Goal: Task Accomplishment & Management: Complete application form

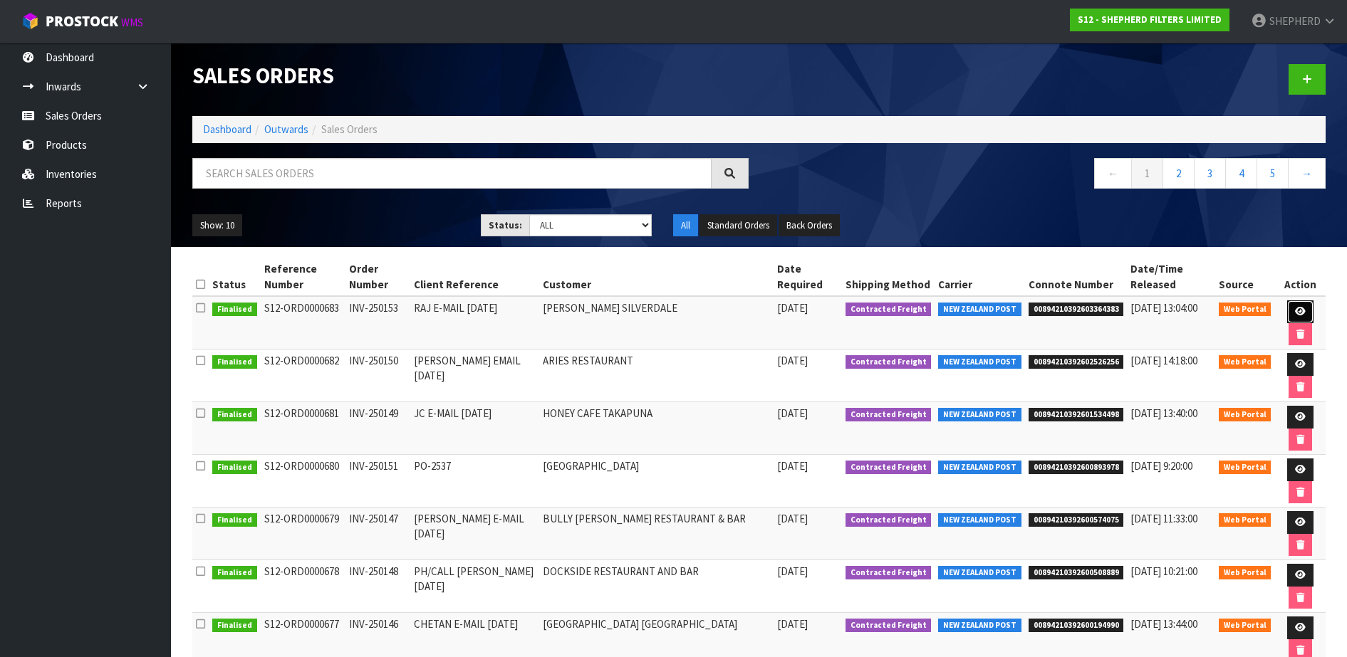
click at [1296, 311] on icon at bounding box center [1300, 311] width 11 height 9
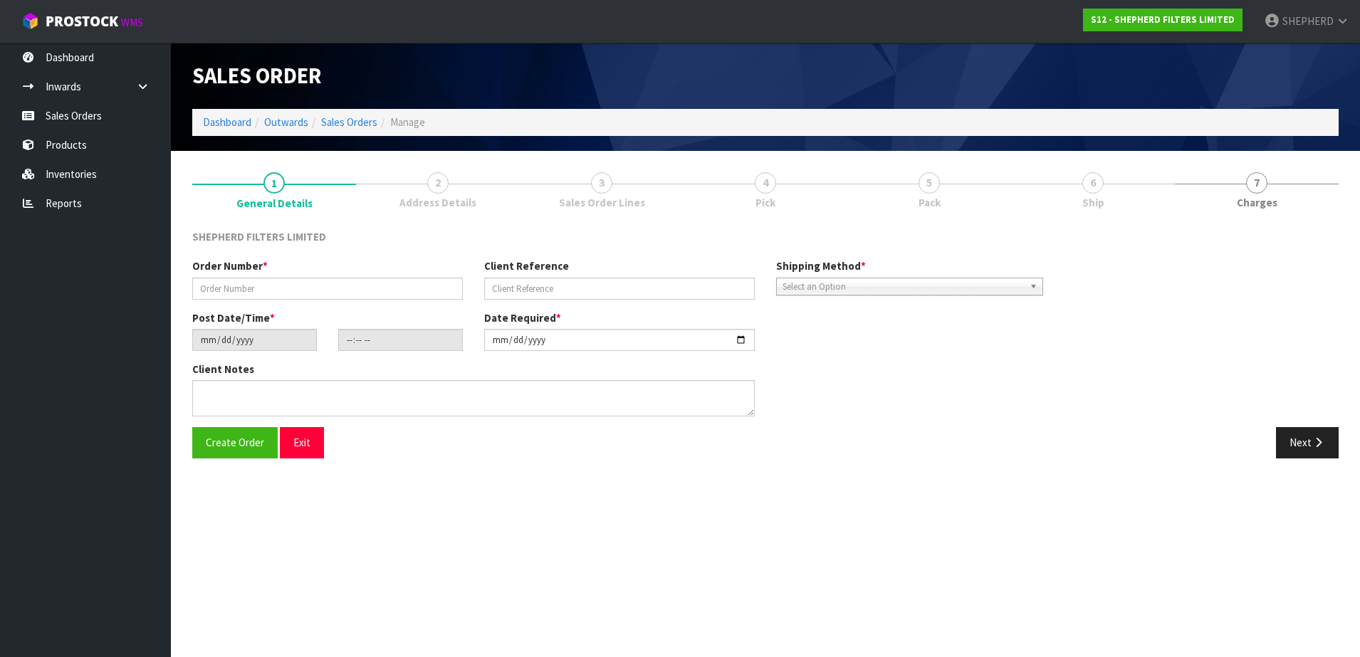
type input "INV-250153"
type input "RAJ E-MAIL [DATE]"
type input "[DATE]"
type input "22:41:00.000"
type input "[DATE]"
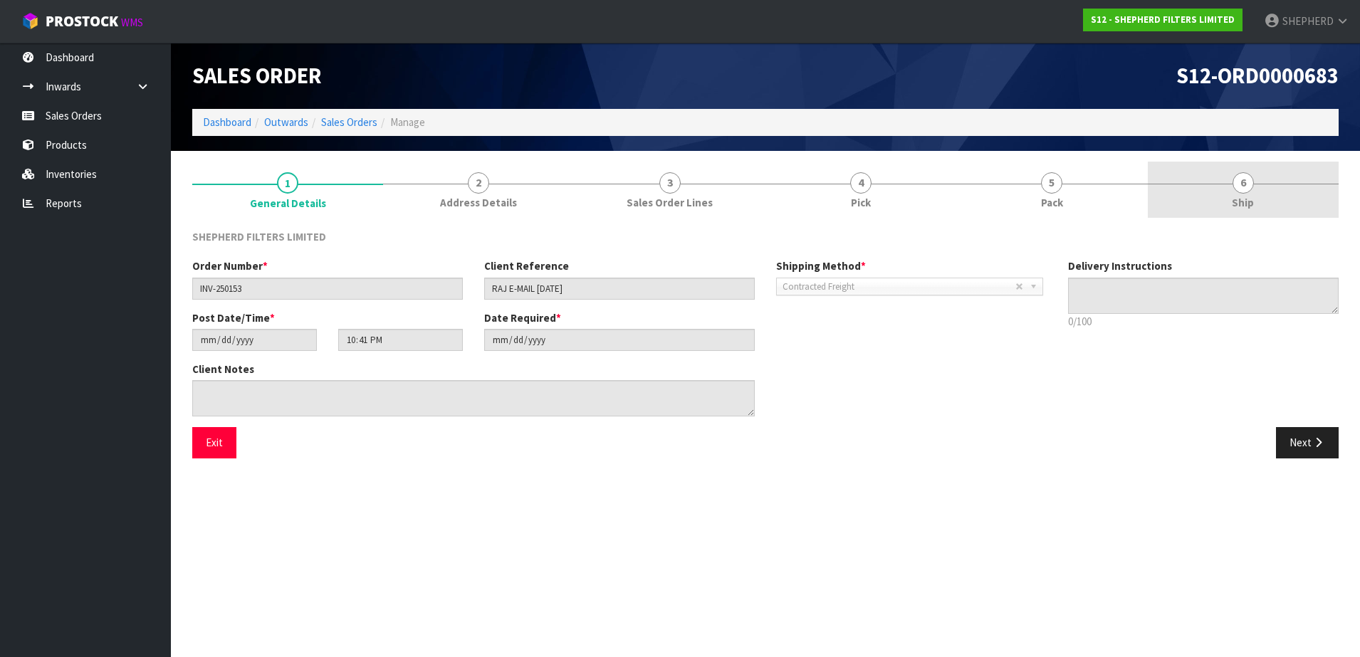
click at [1246, 175] on span "6" at bounding box center [1243, 182] width 21 height 21
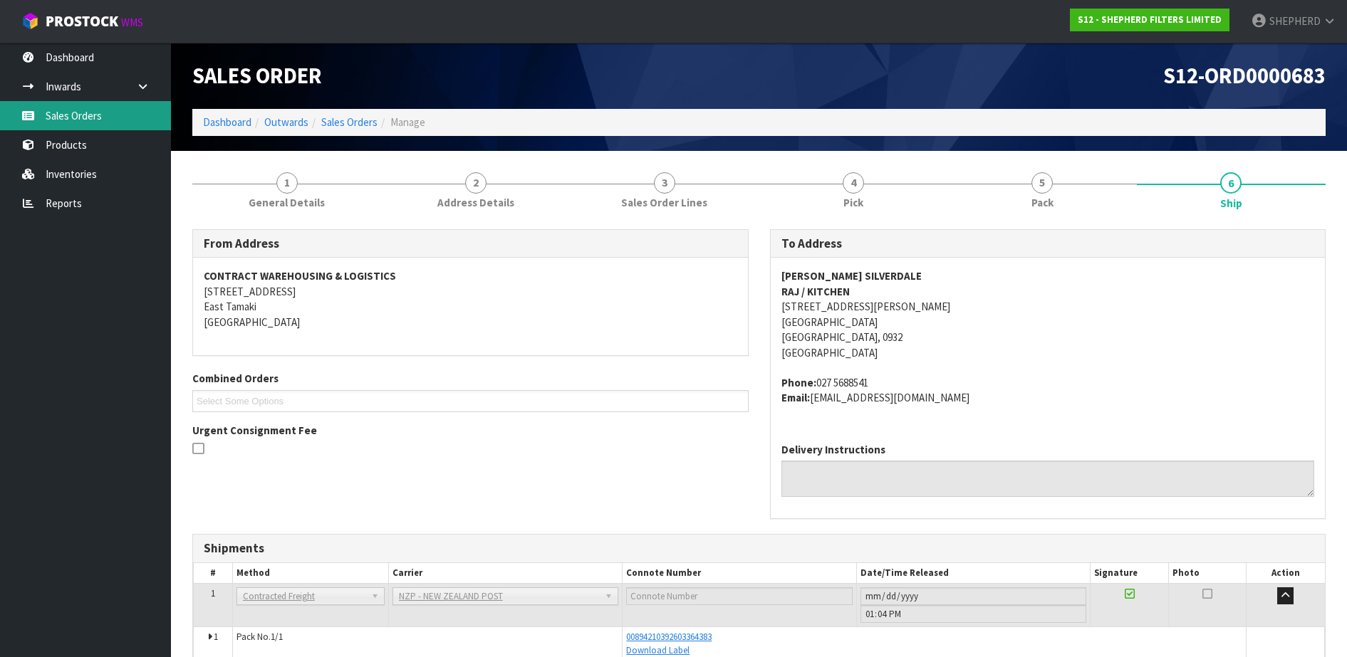
click at [83, 121] on link "Sales Orders" at bounding box center [85, 115] width 171 height 29
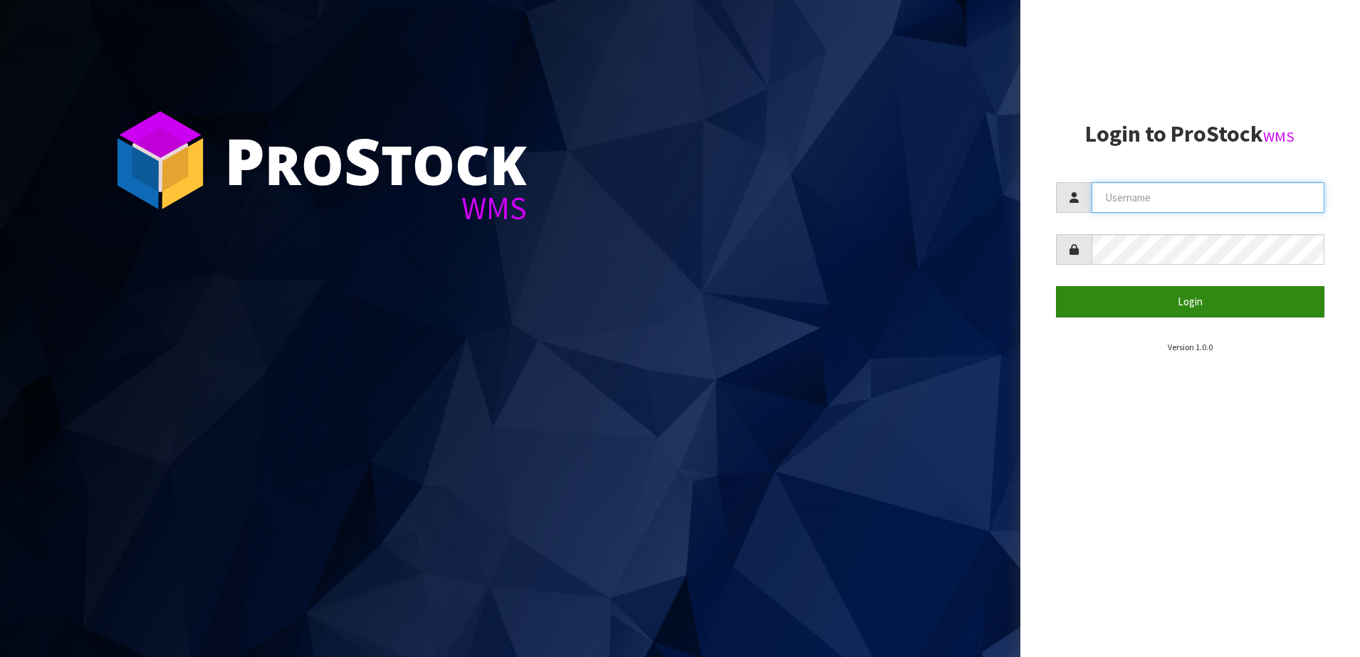
type input "SHEPHERD"
click at [1164, 304] on button "Login" at bounding box center [1190, 301] width 269 height 31
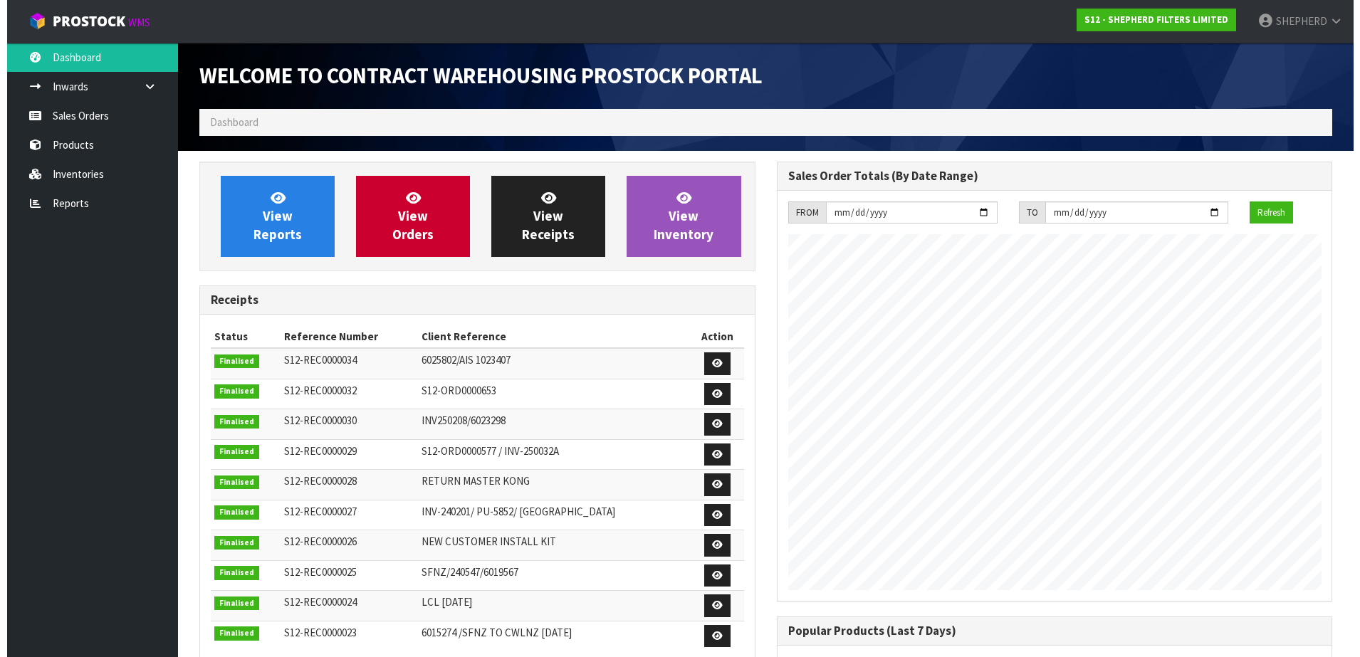
scroll to position [652, 577]
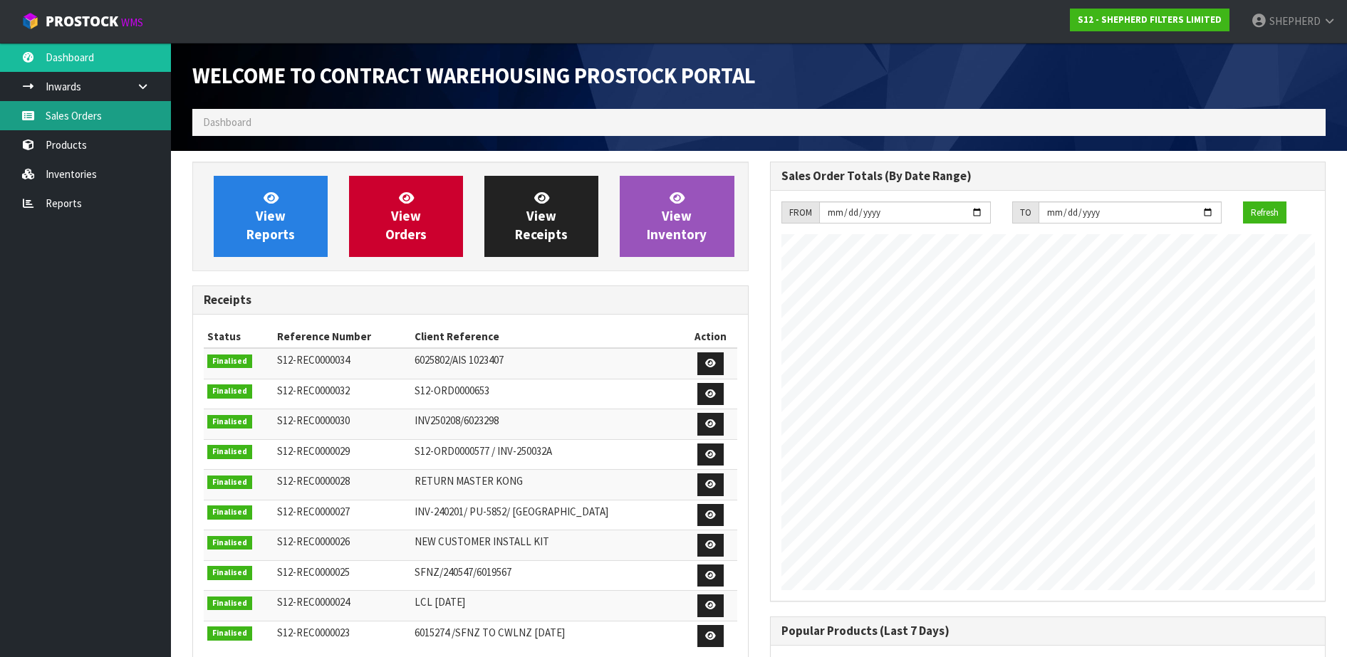
click at [53, 110] on link "Sales Orders" at bounding box center [85, 115] width 171 height 29
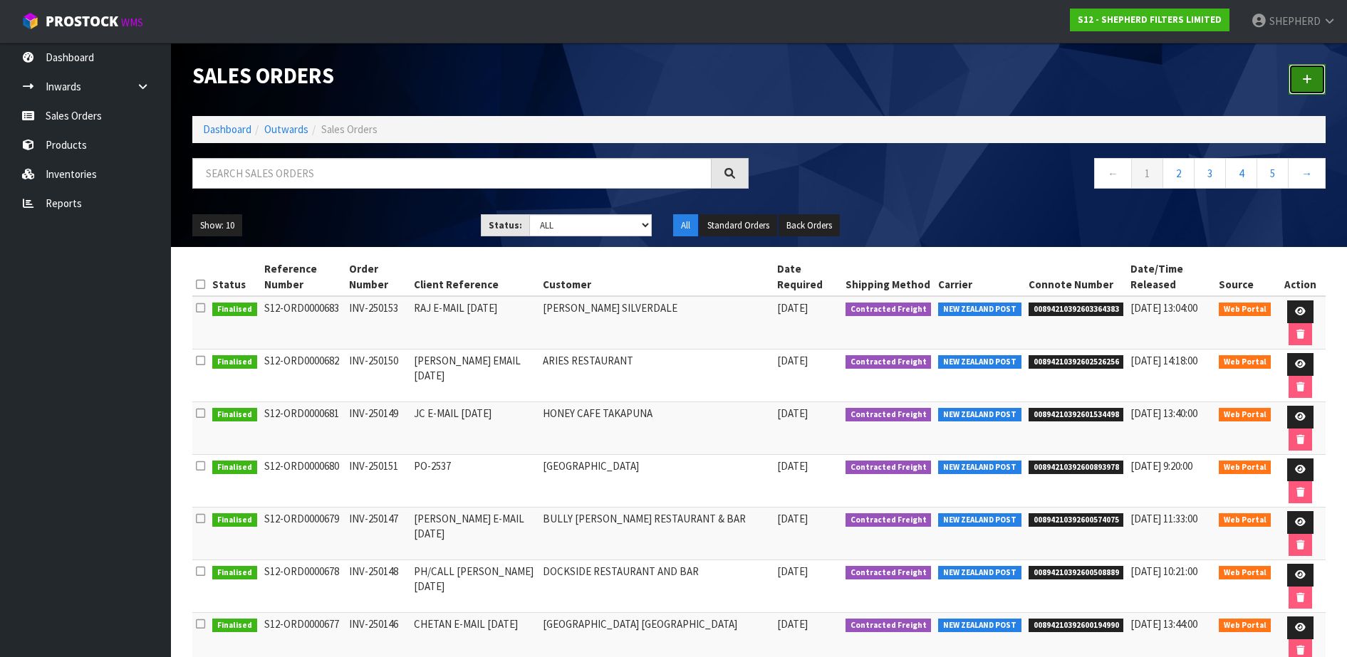
click at [1318, 75] on link at bounding box center [1306, 79] width 37 height 31
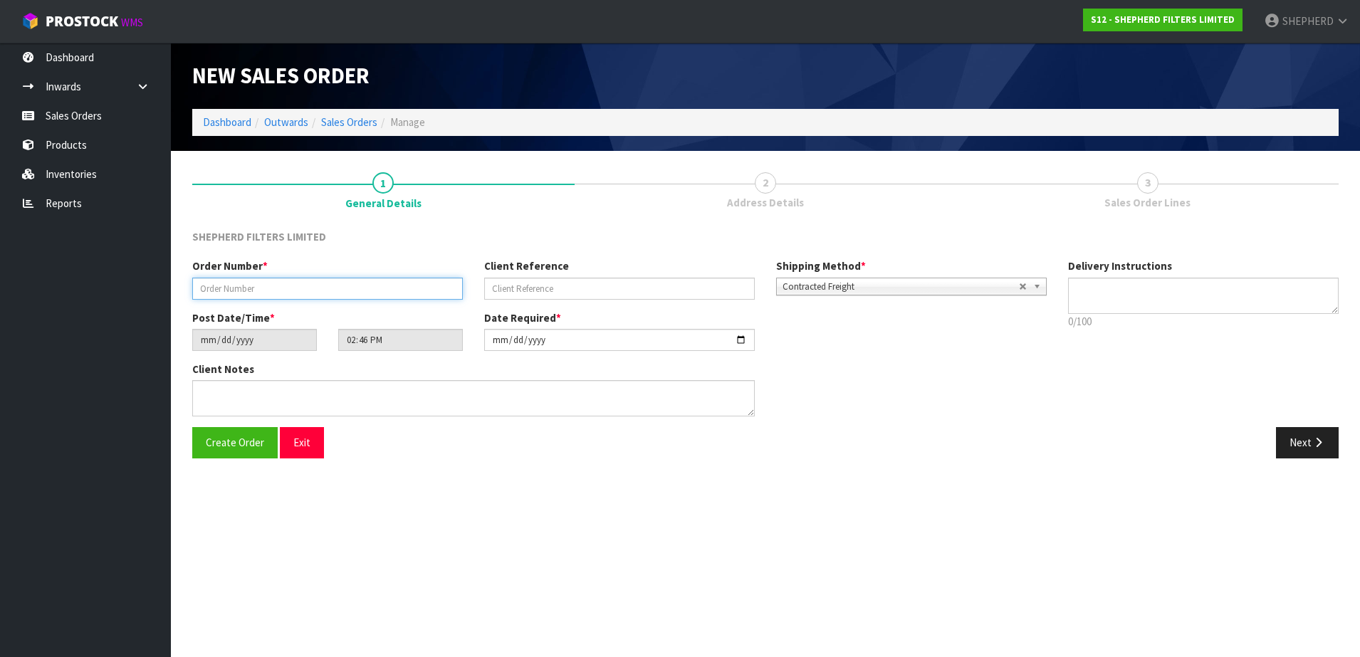
click at [410, 286] on input "text" at bounding box center [327, 289] width 271 height 22
paste input "INV-250157"
type input "INV-250157"
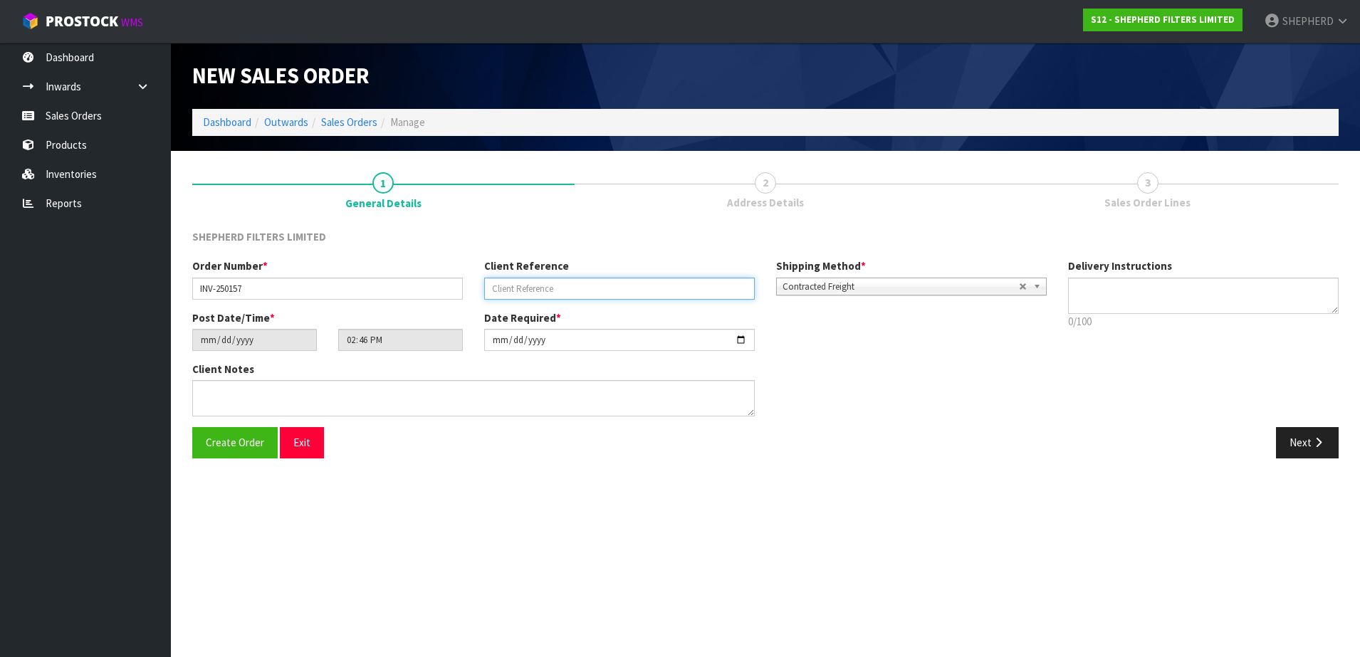
click at [575, 284] on input "text" at bounding box center [619, 289] width 271 height 22
paste input "EMAIL [DATE]"
type input "EMAIL [DATE]"
click at [214, 437] on span "Create Order" at bounding box center [235, 443] width 58 height 14
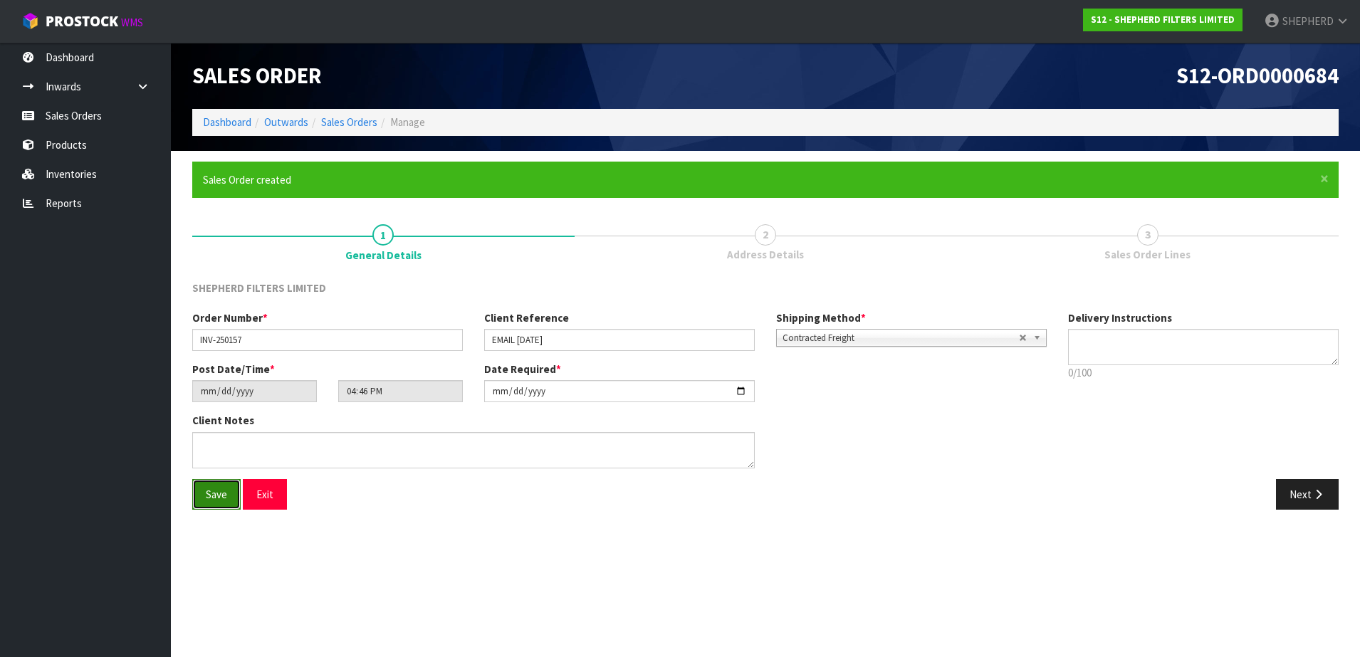
click at [214, 491] on span "Save" at bounding box center [216, 495] width 21 height 14
type input "18:46:00.000"
click at [1310, 496] on button "Next" at bounding box center [1307, 494] width 63 height 31
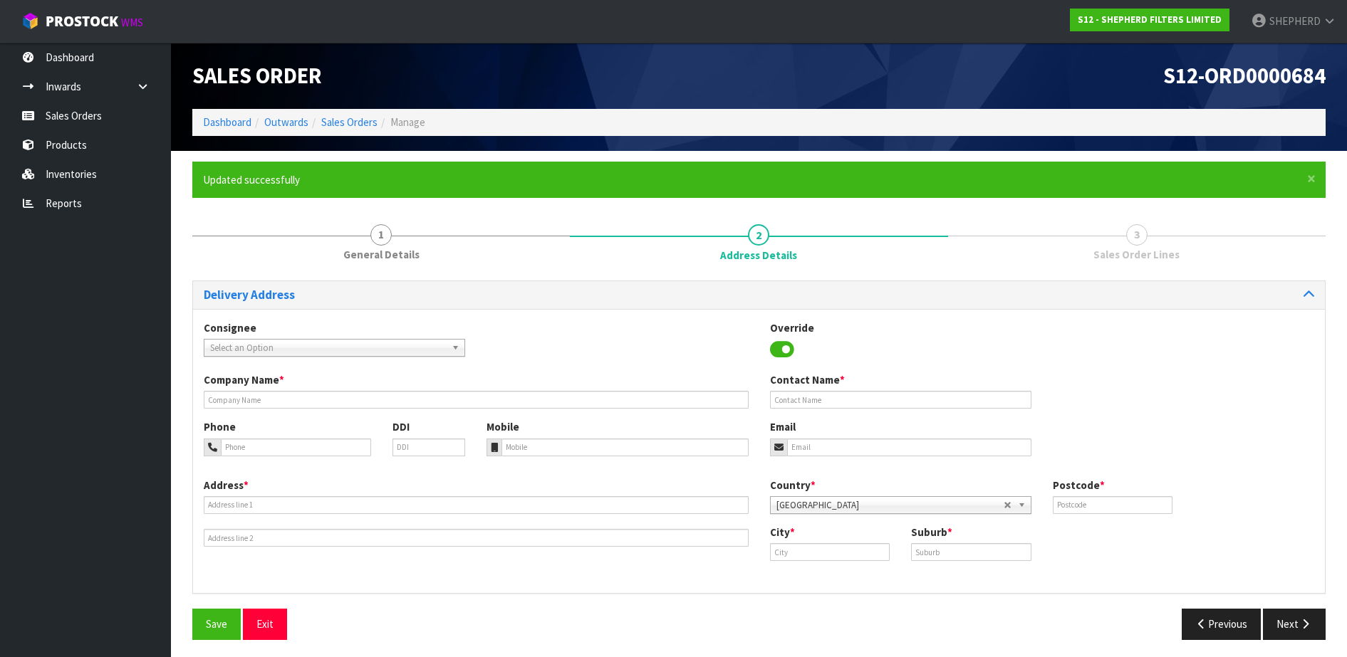
click at [284, 344] on span "Select an Option" at bounding box center [328, 348] width 236 height 17
type input "easyg"
click at [292, 388] on li "EASTHARES - EASYG O THAI RESTAURANT AND TAKEAWAYS" at bounding box center [334, 389] width 254 height 18
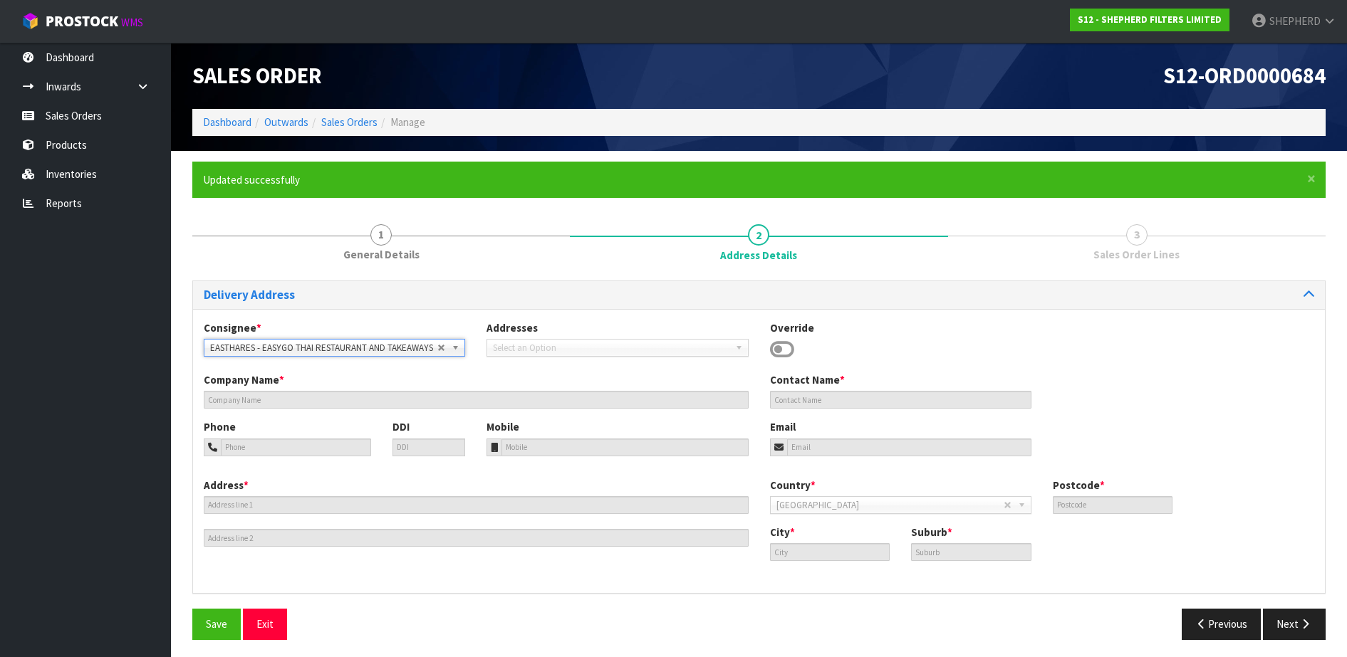
type input "EASYGO THAI RESTAURANT AND TAKEAWAYS"
type input "KITCHEN / MAI"
type input "07 574 8500"
type input "[EMAIL_ADDRESS][DOMAIN_NAME]"
type input "[STREET_ADDRESS]"
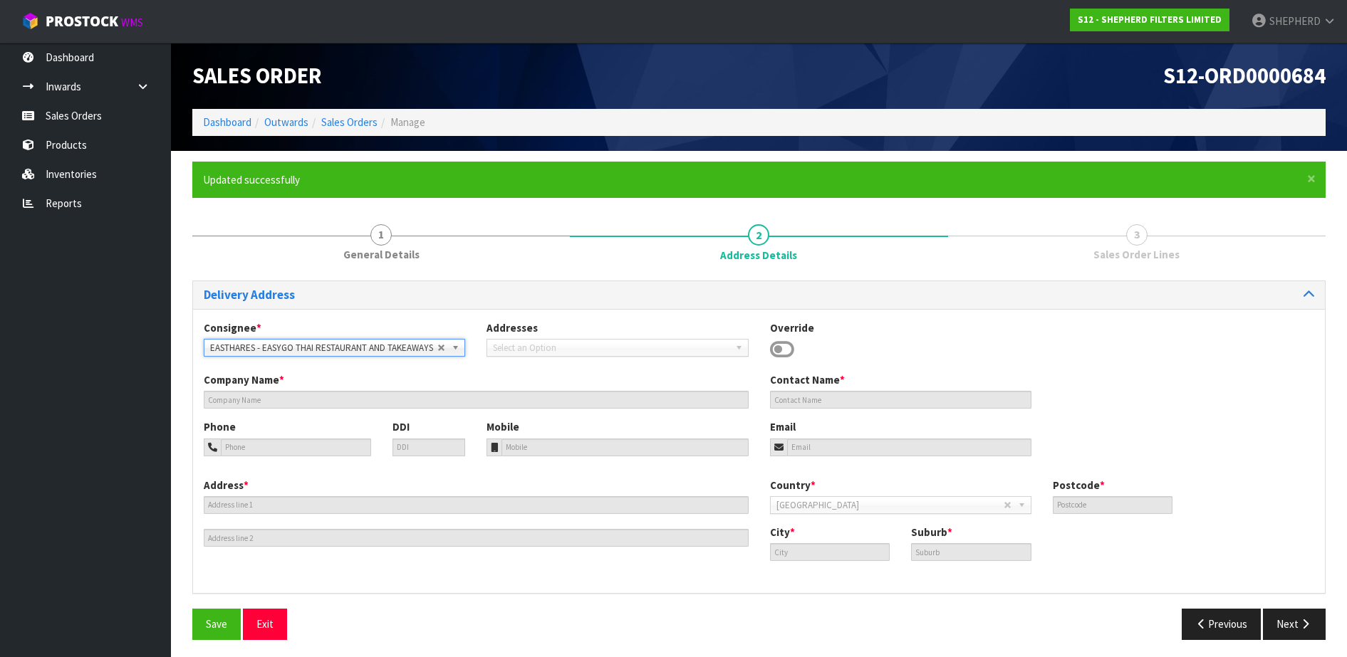
type input "3116"
type input "Tauranga Bay of Plenty"
type input "[GEOGRAPHIC_DATA]"
click at [192, 617] on div "Save Exit" at bounding box center [471, 624] width 578 height 31
click at [209, 625] on span "Save" at bounding box center [216, 625] width 21 height 14
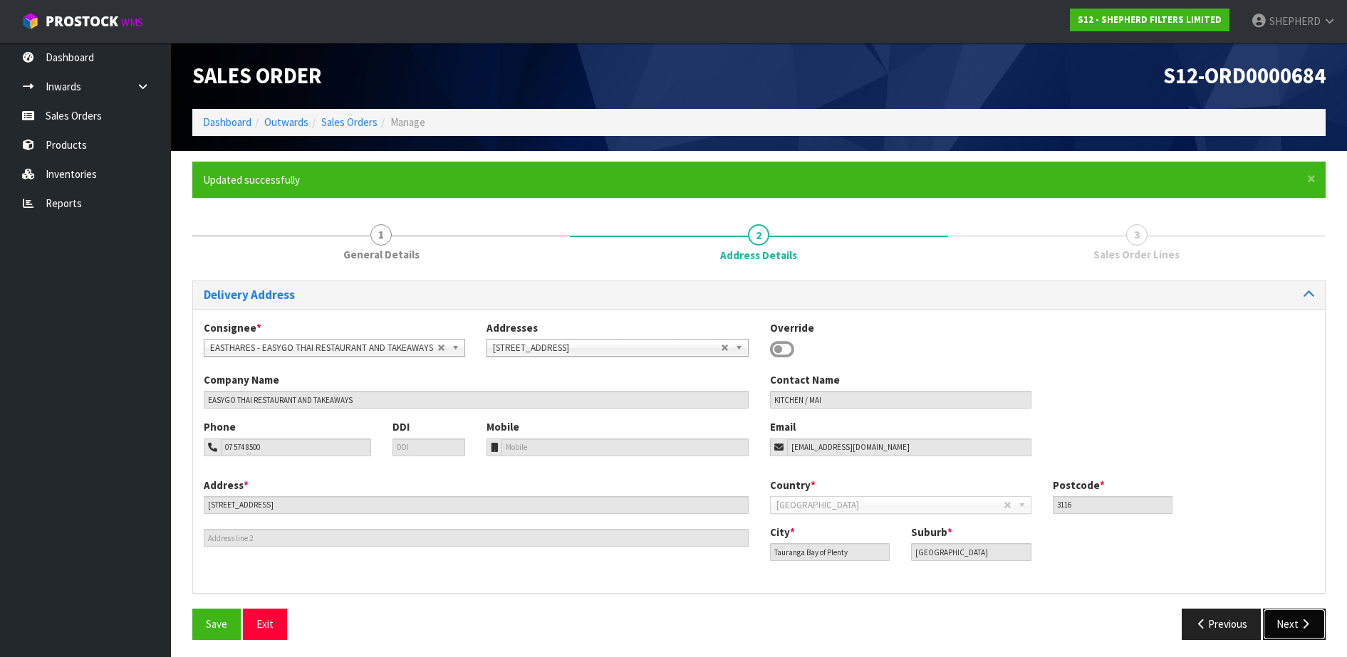
click at [1299, 624] on icon "button" at bounding box center [1305, 624] width 14 height 11
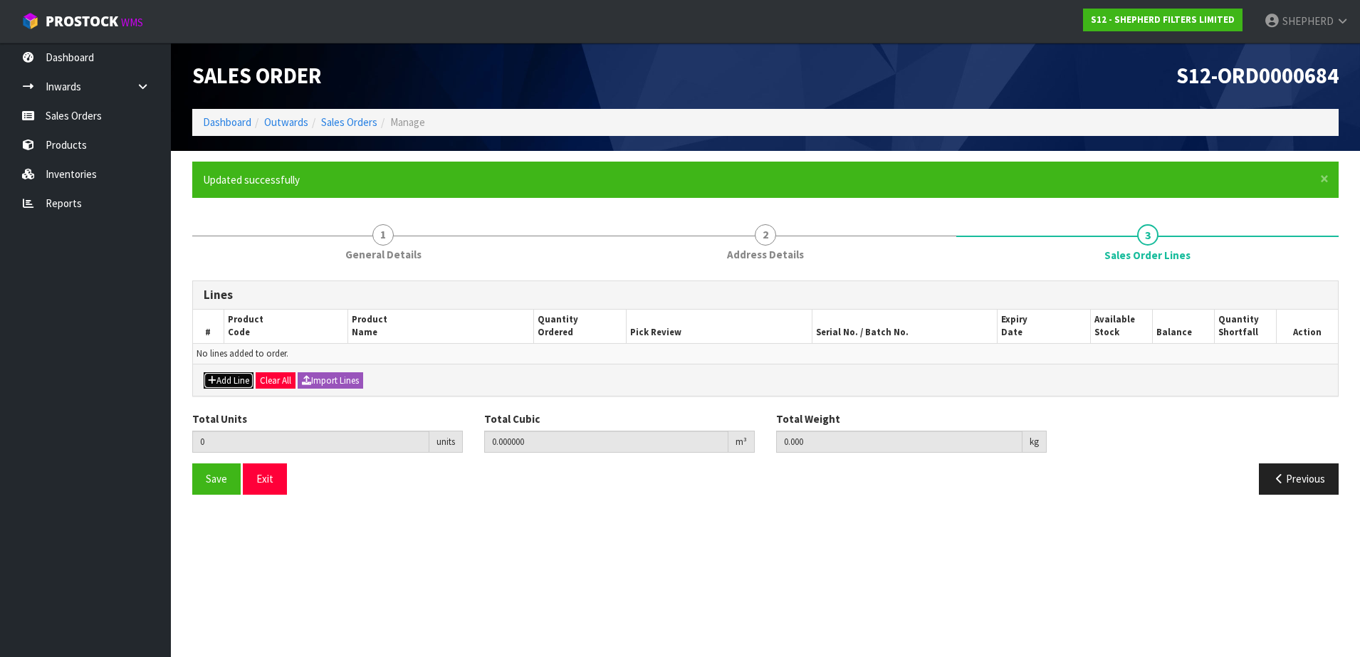
click at [219, 380] on button "Add Line" at bounding box center [229, 381] width 50 height 17
type input "0"
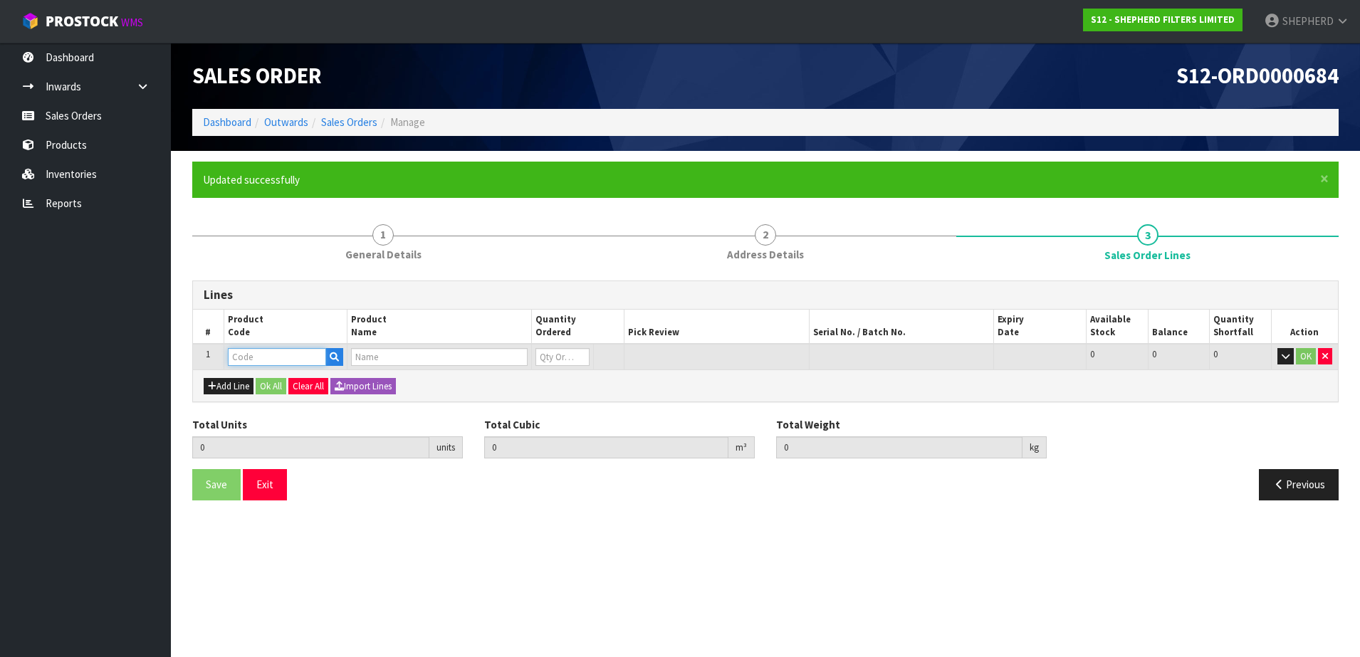
click at [245, 360] on input "text" at bounding box center [277, 357] width 98 height 18
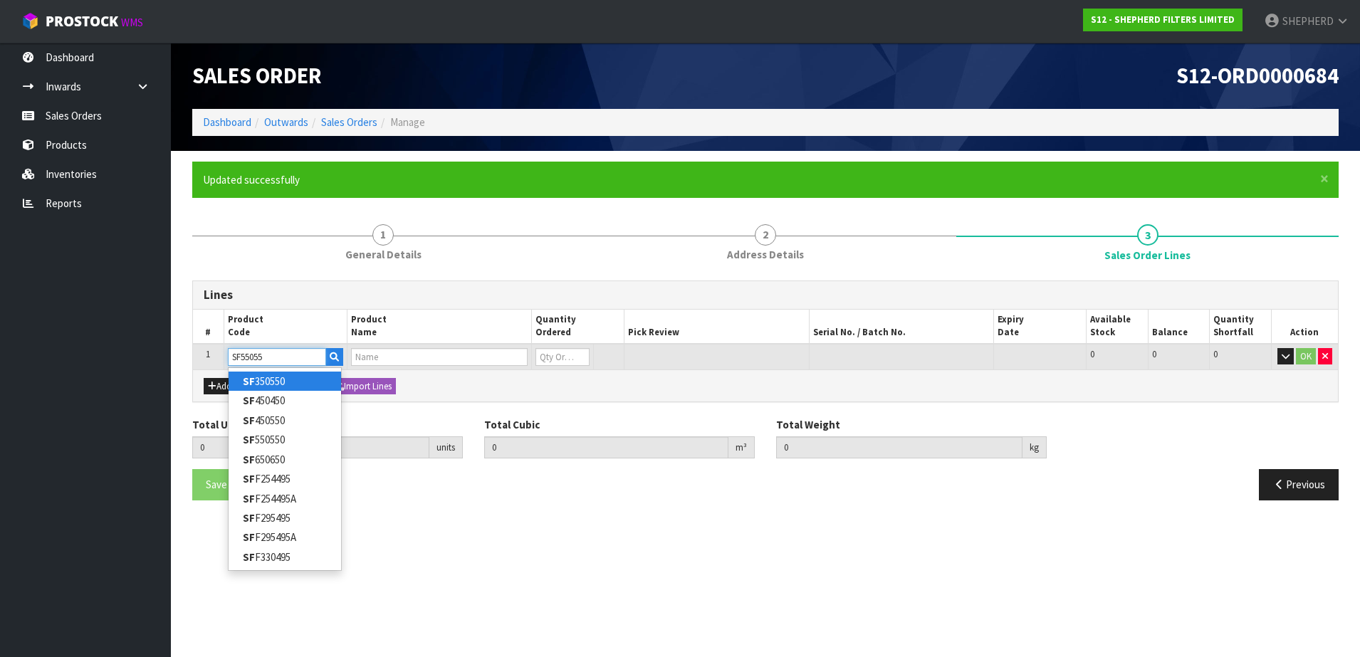
type input "SF550550"
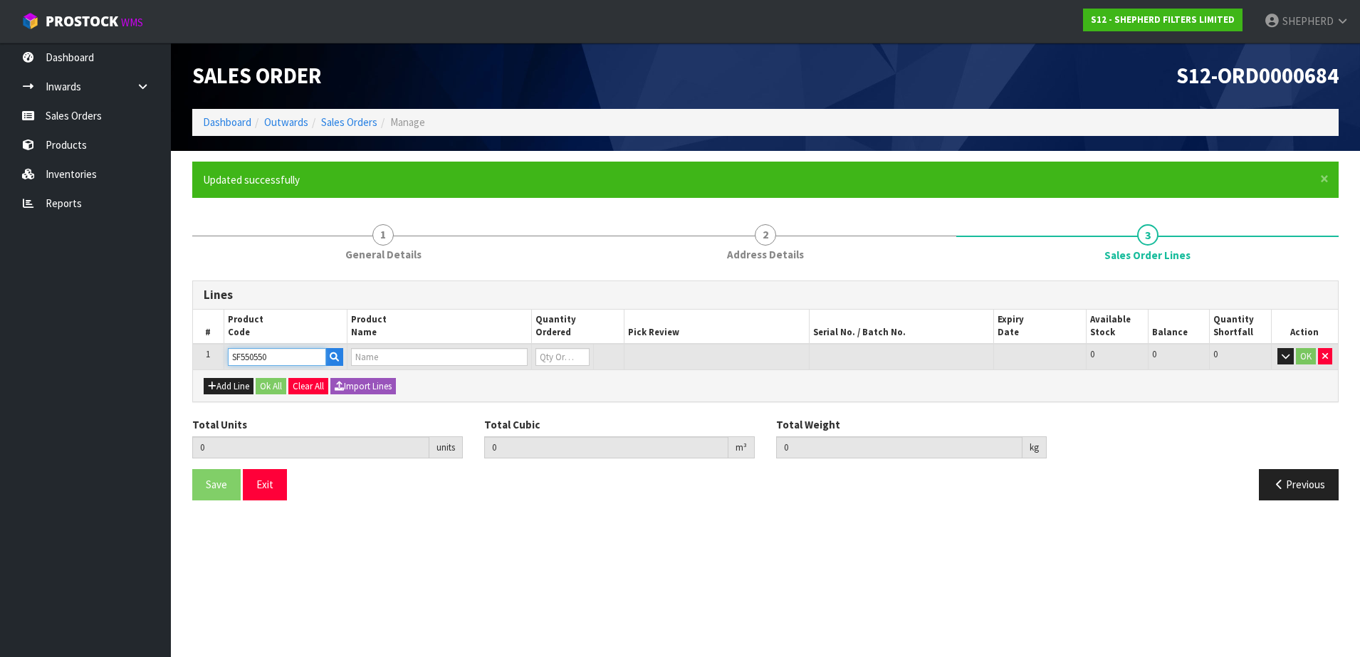
type input "0.000000"
type input "0.000"
type input "SHEPHERD FILTERS 550 X 550 - CODE SF550550"
type input "0"
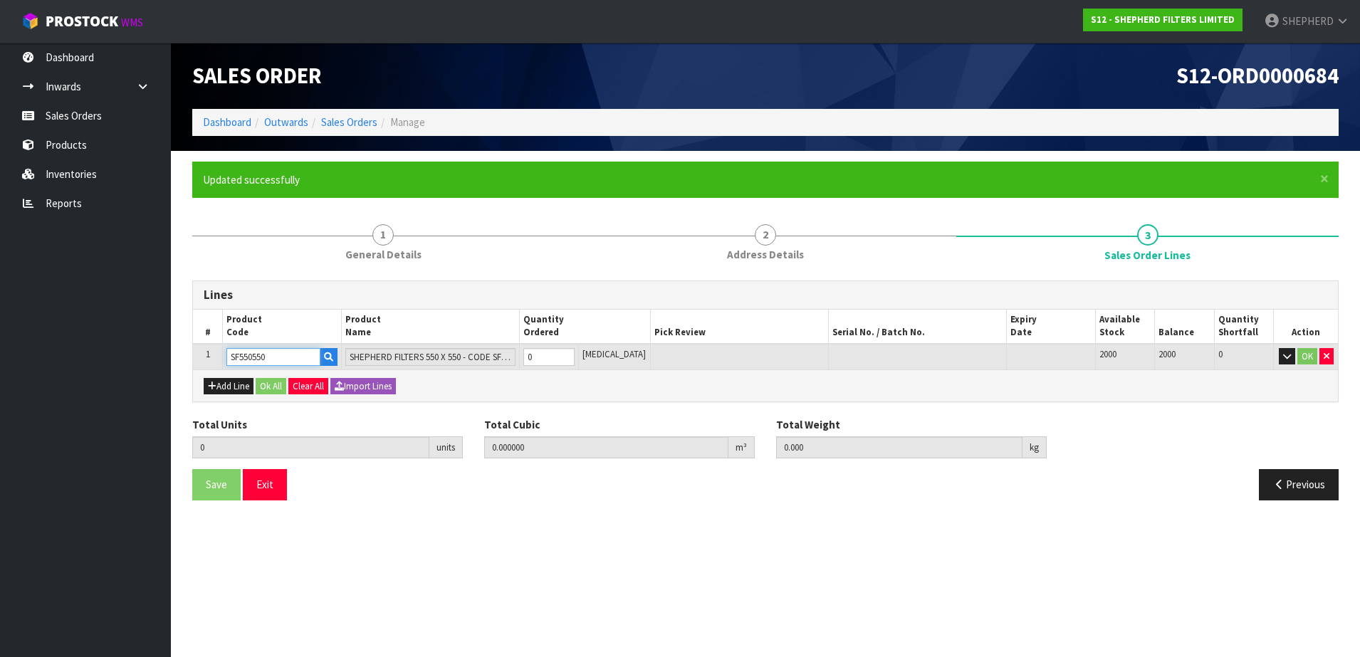
type input "SF550550"
click at [547, 342] on th "Quantity Ordered" at bounding box center [585, 327] width 132 height 34
drag, startPoint x: 551, startPoint y: 356, endPoint x: 506, endPoint y: 345, distance: 47.0
click at [508, 346] on tr "1 SF550550 SHEPHERD FILTERS 550 X 550 - CODE SF550550 0 [MEDICAL_DATA] 2000 200…" at bounding box center [765, 357] width 1145 height 26
type input "5"
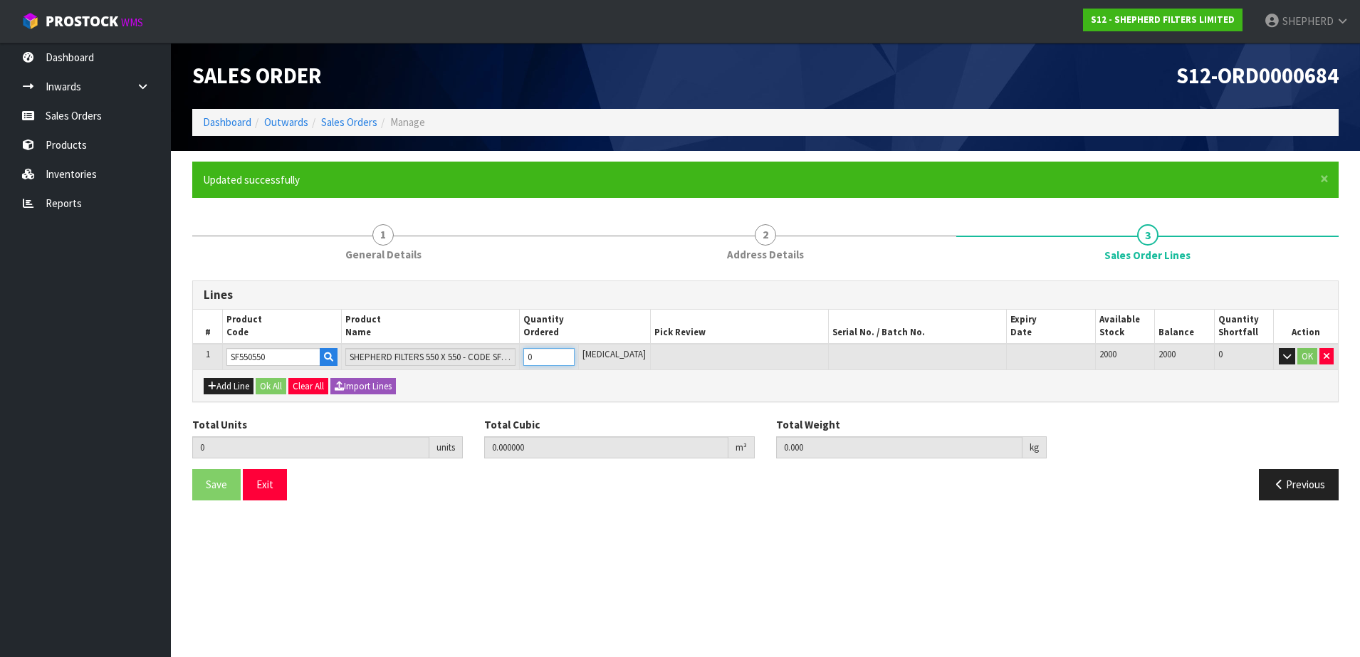
type input "0.002915"
type input "0.3"
type input "5"
type input "50"
type input "0.04959"
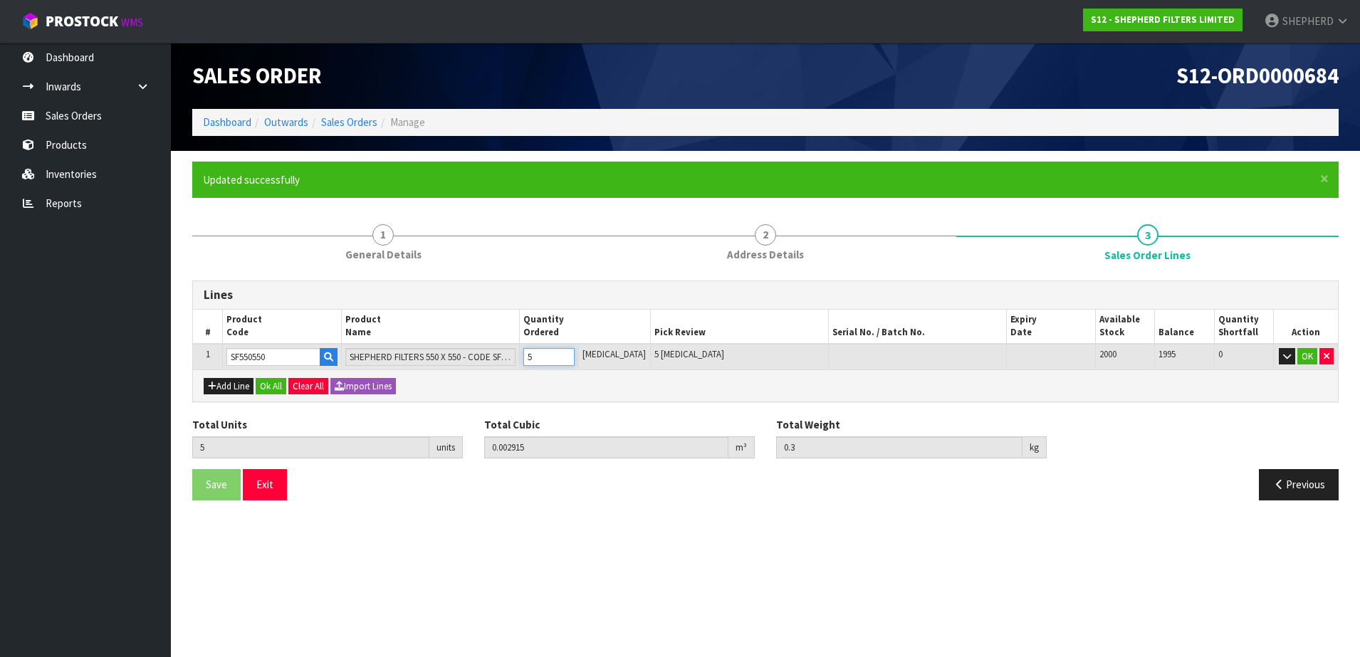
type input "3"
type input "50"
click at [225, 384] on button "Add Line" at bounding box center [229, 386] width 50 height 17
type input "0"
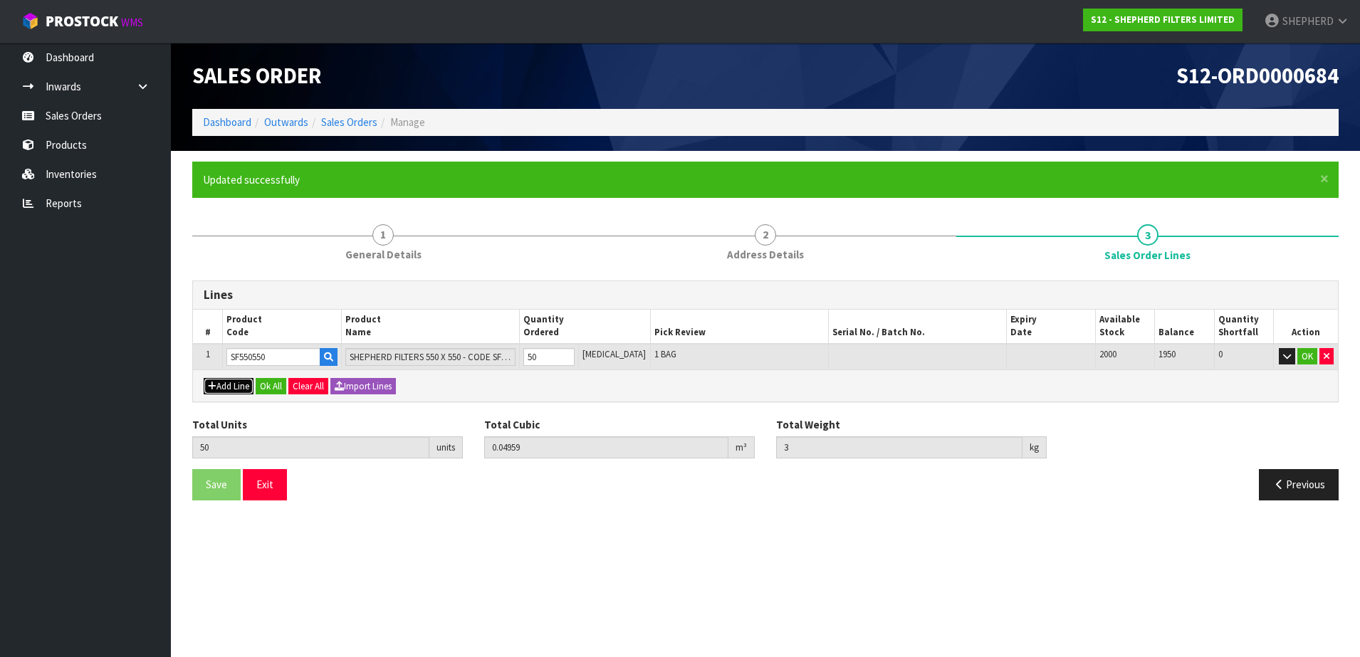
type input "0"
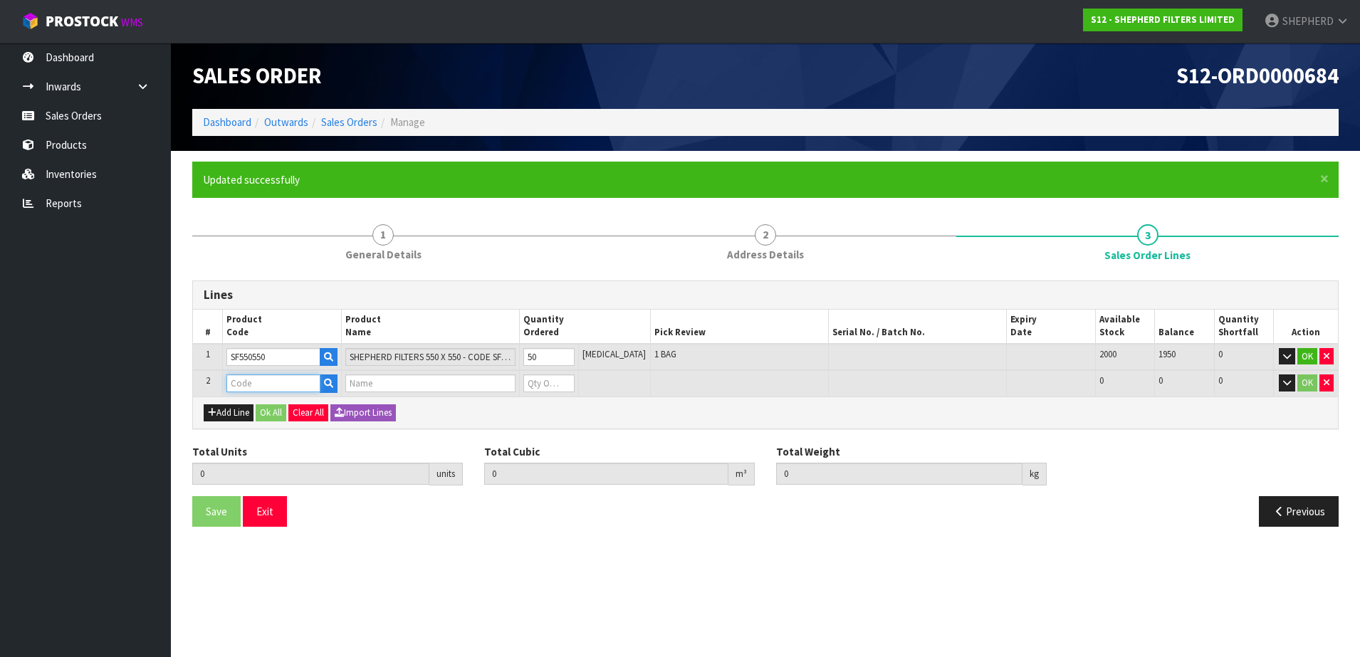
click at [249, 376] on input "text" at bounding box center [273, 384] width 94 height 18
type input "COURIER"
click at [288, 420] on ul "COURIER SATCHELS (75X90CM)" at bounding box center [312, 408] width 168 height 28
click at [276, 383] on input "text" at bounding box center [273, 384] width 94 height 18
type input "COURIER"
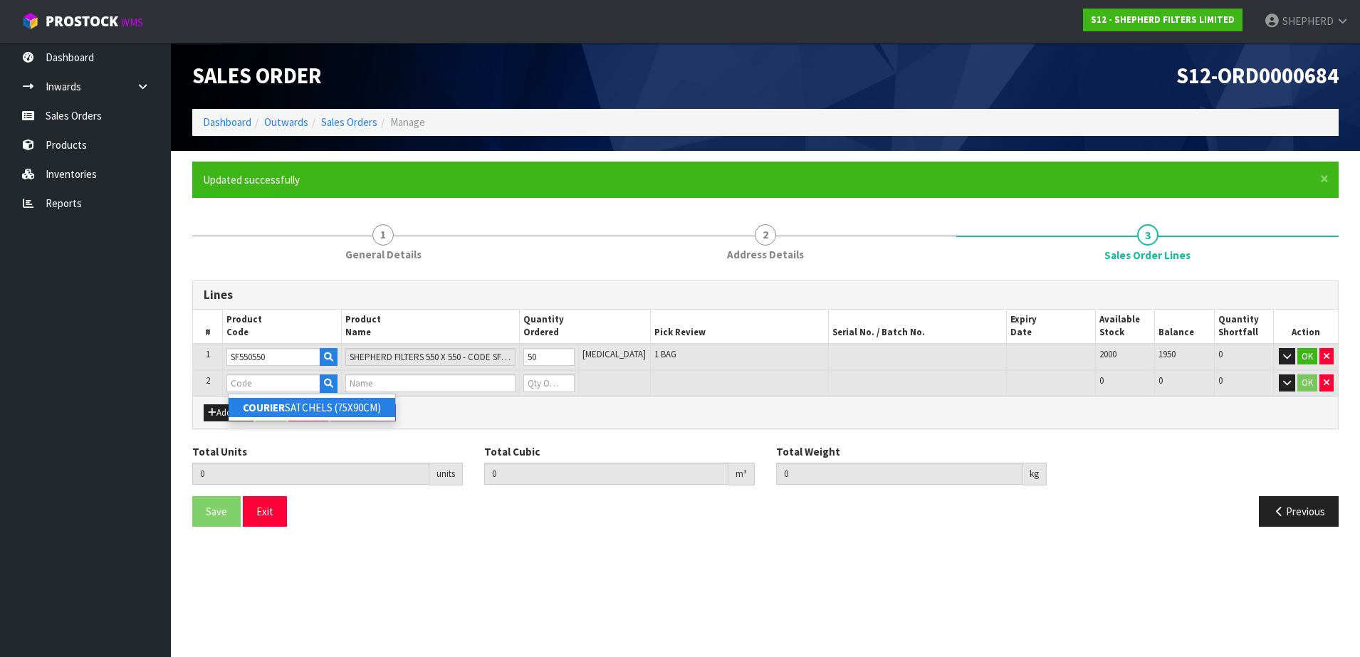
click at [281, 405] on strong "COURIER" at bounding box center [264, 408] width 42 height 14
type input "COURIER SATCHELS (75X90CM)"
type input "50"
type input "0.04959"
type input "3"
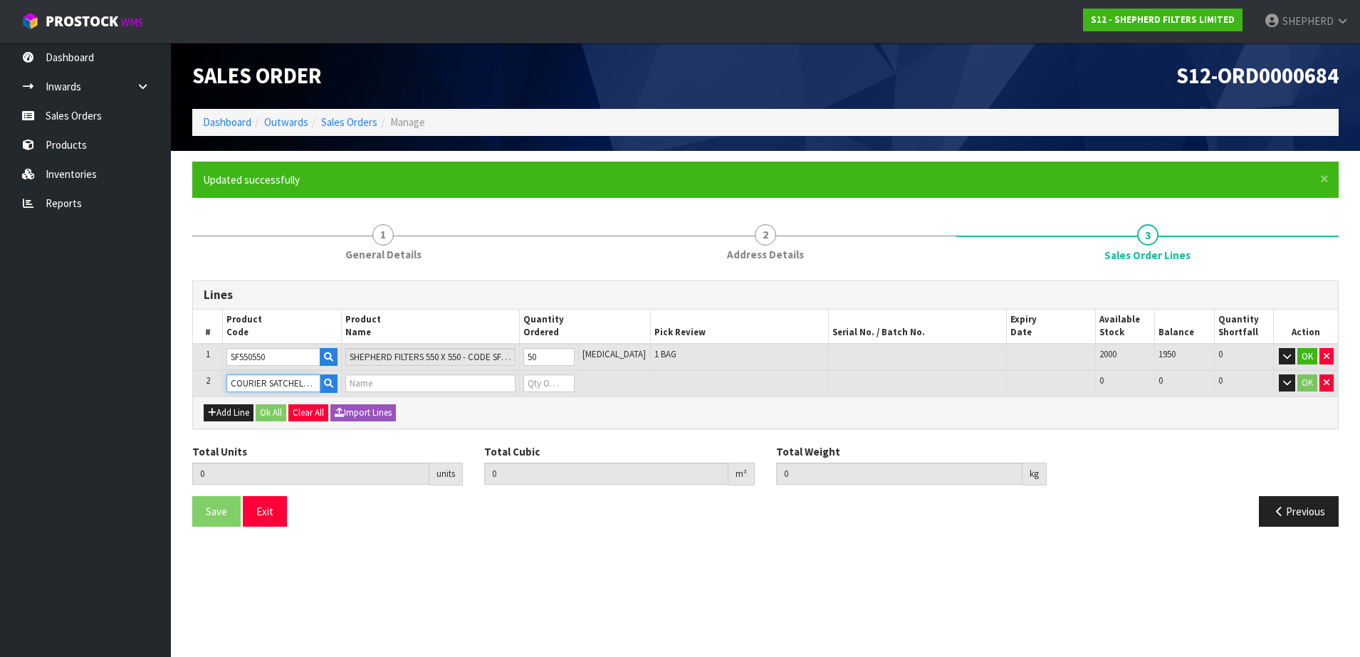
type input "SINGLE-PACK SATCHELS"
type input "0"
click at [502, 379] on tr "2 COURIER SATCHELS (75X90CM) SINGLE-PACK SATCHELS 0 BAG 105 105 0 OK" at bounding box center [765, 383] width 1145 height 26
type input "51"
type input "0.049657"
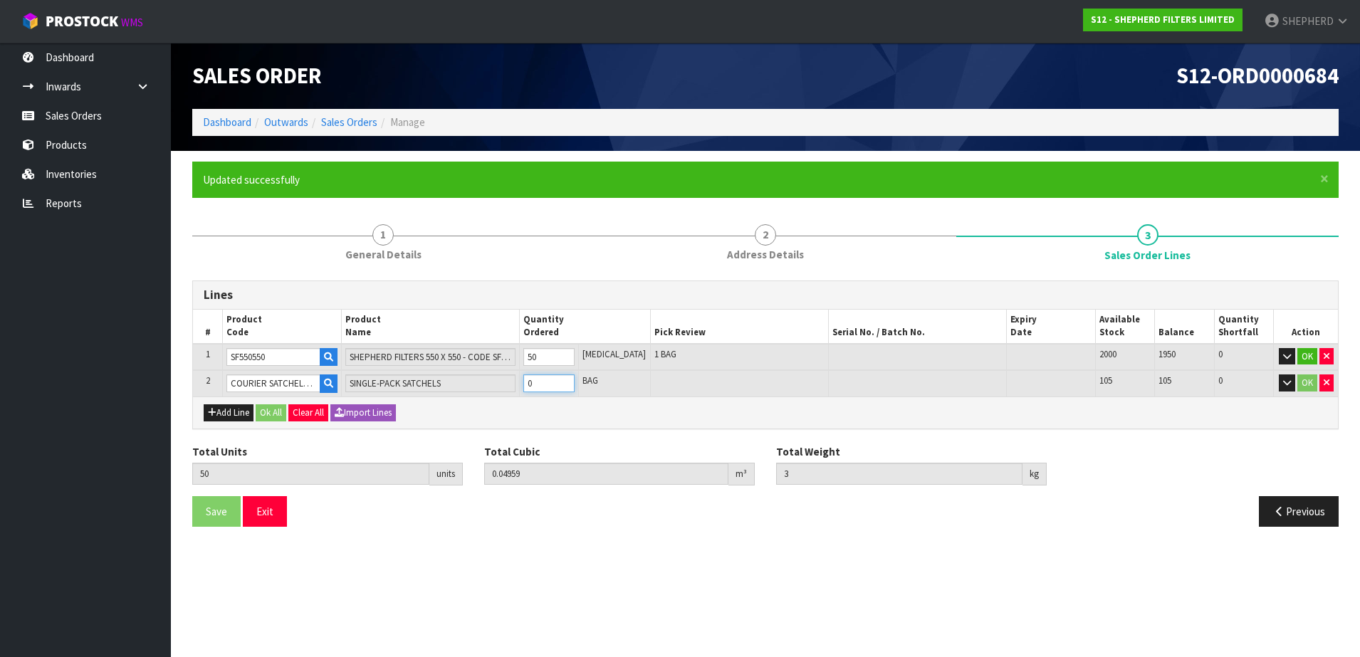
type input "3.01"
type input "1"
click at [267, 409] on button "Ok All" at bounding box center [271, 413] width 31 height 17
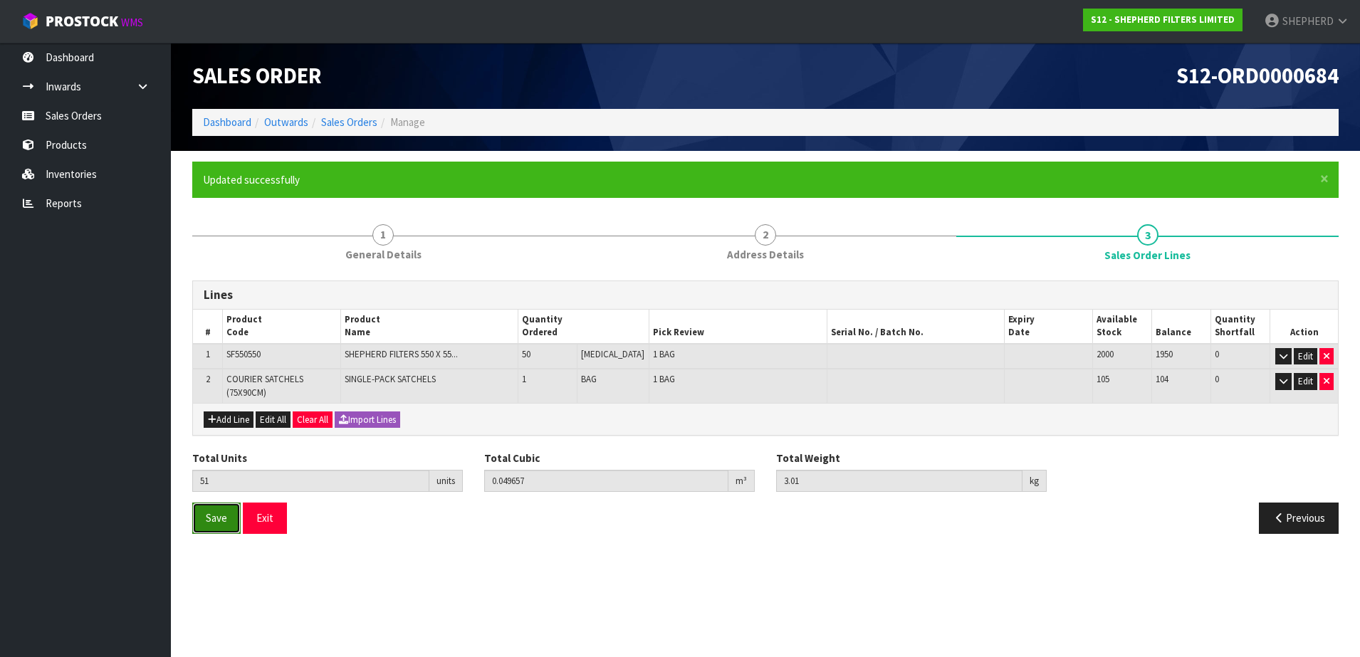
click at [221, 516] on span "Save" at bounding box center [216, 518] width 21 height 14
click at [268, 519] on button "Exit" at bounding box center [265, 518] width 44 height 31
